Goal: Transaction & Acquisition: Purchase product/service

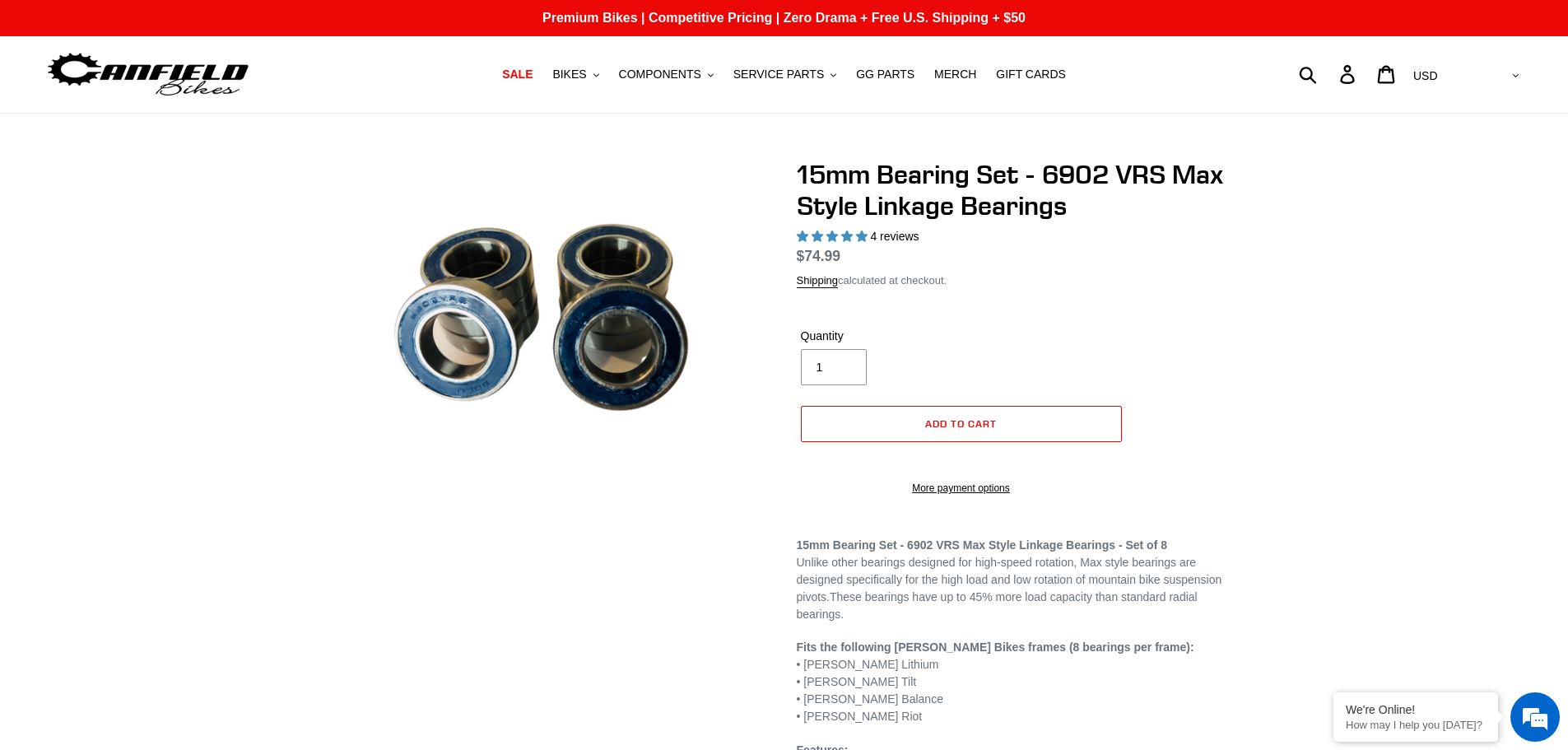
select select "highest-rating"
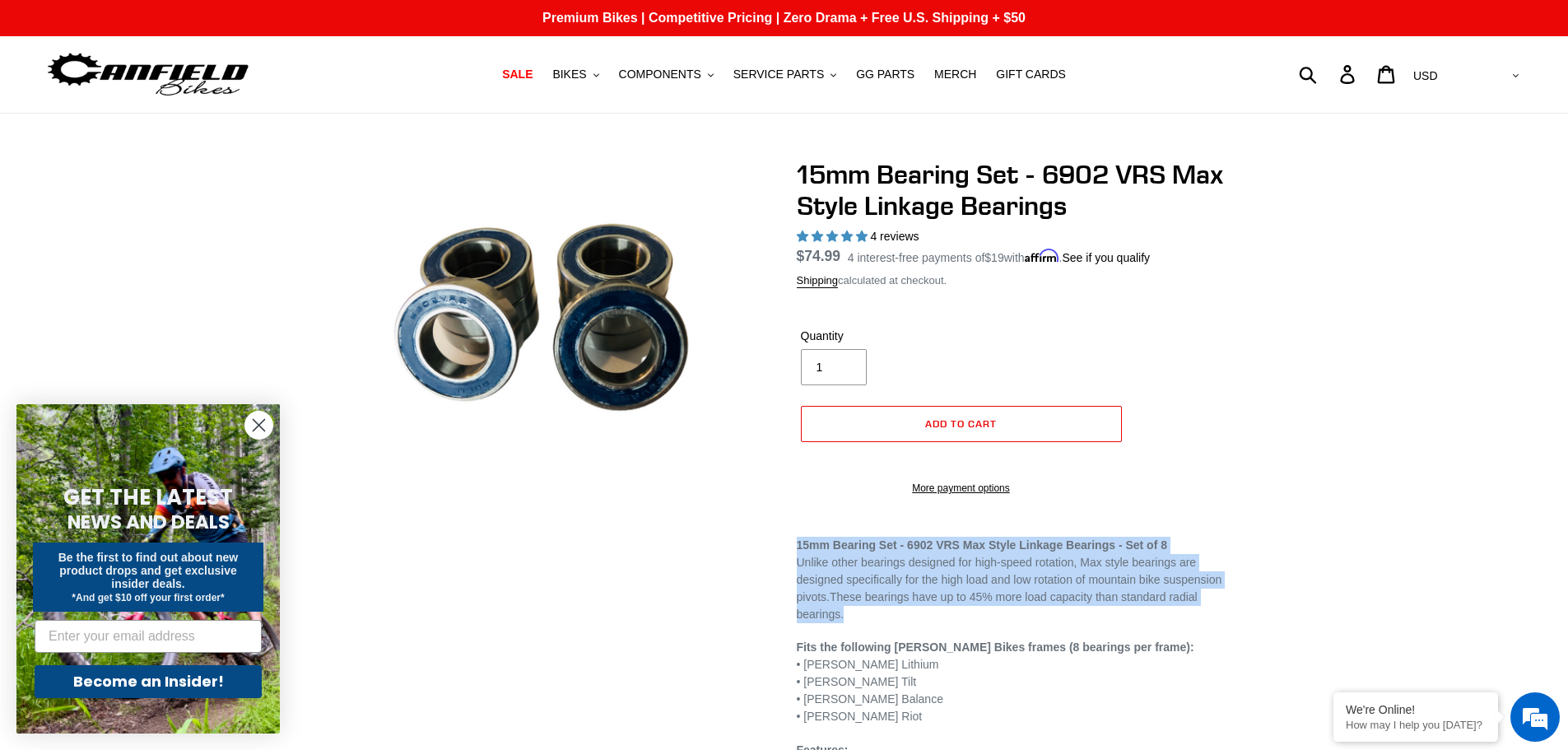
drag, startPoint x: 798, startPoint y: 565, endPoint x: 1152, endPoint y: 641, distance: 362.1
click at [1152, 623] on p "15mm Bearing Set - 6902 VRS Max Style Linkage Bearings - Set of 8 Unlike other …" at bounding box center [1014, 580] width 436 height 86
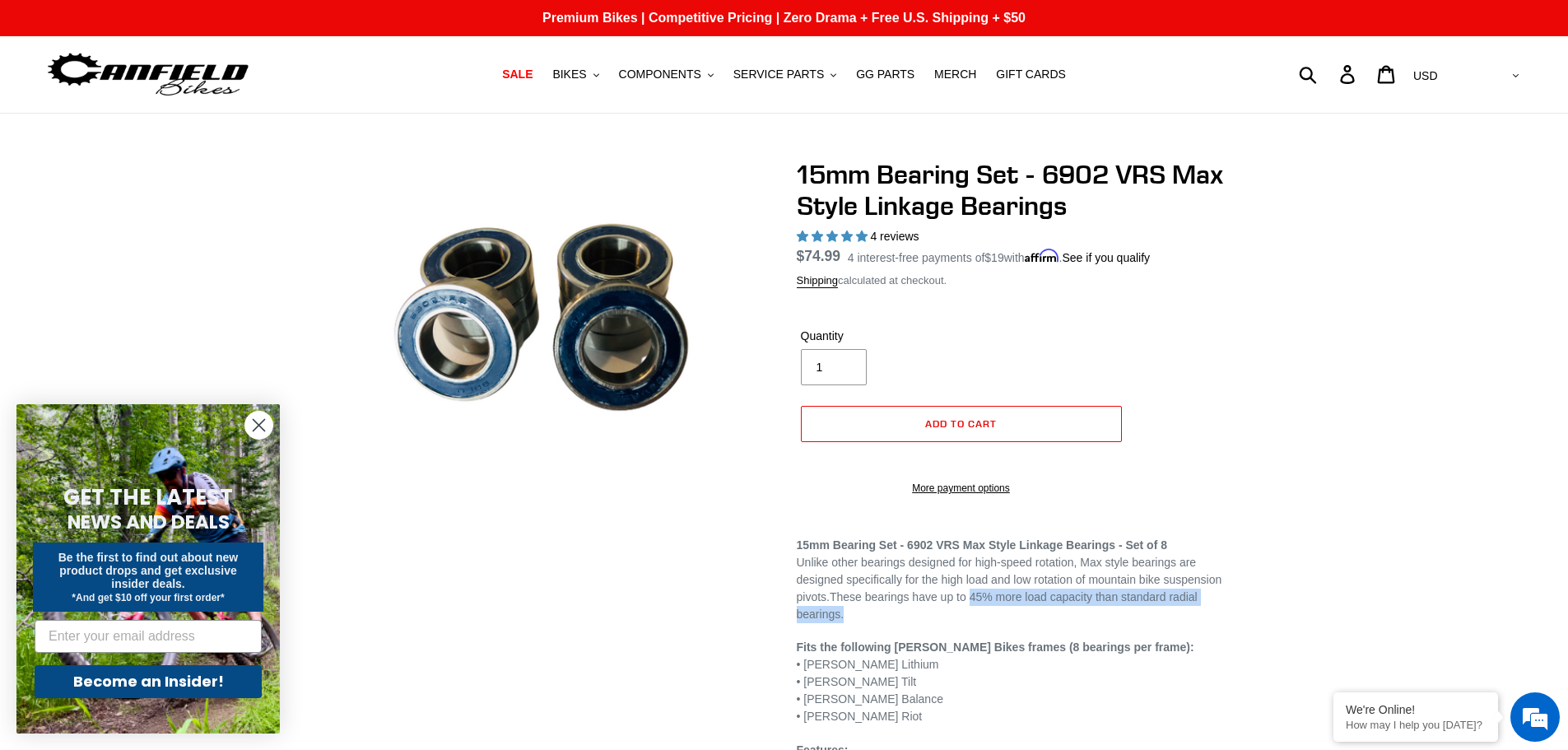
drag, startPoint x: 968, startPoint y: 618, endPoint x: 1032, endPoint y: 634, distance: 66.0
click at [1032, 623] on p "15mm Bearing Set - 6902 VRS Max Style Linkage Bearings - Set of 8 Unlike other …" at bounding box center [1014, 580] width 436 height 86
drag, startPoint x: 970, startPoint y: 614, endPoint x: 983, endPoint y: 624, distance: 16.4
click at [983, 623] on p "15mm Bearing Set - 6902 VRS Max Style Linkage Bearings - Set of 8 Unlike other …" at bounding box center [1014, 580] width 436 height 86
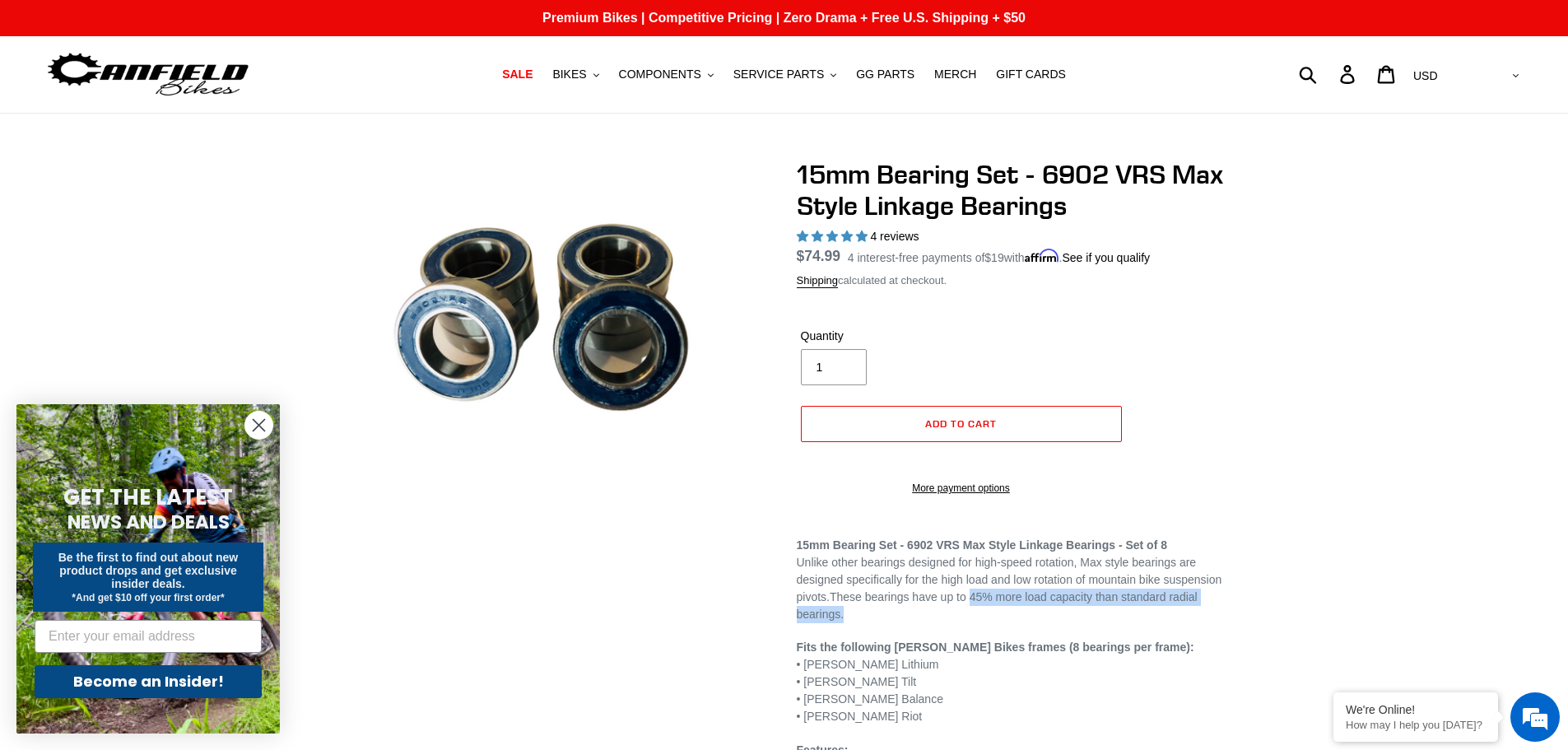
click at [983, 623] on p "15mm Bearing Set - 6902 VRS Max Style Linkage Bearings - Set of 8 Unlike other …" at bounding box center [1014, 580] width 436 height 86
drag, startPoint x: 971, startPoint y: 615, endPoint x: 975, endPoint y: 625, distance: 10.8
click at [975, 623] on p "15mm Bearing Set - 6902 VRS Max Style Linkage Bearings - Set of 8 Unlike other …" at bounding box center [1014, 580] width 436 height 86
click at [980, 317] on form "Default Title Quantity 1 Error Quantity must be 1 or more Add to cart More paym…" at bounding box center [961, 407] width 329 height 211
